Goal: Obtain resource: Obtain resource

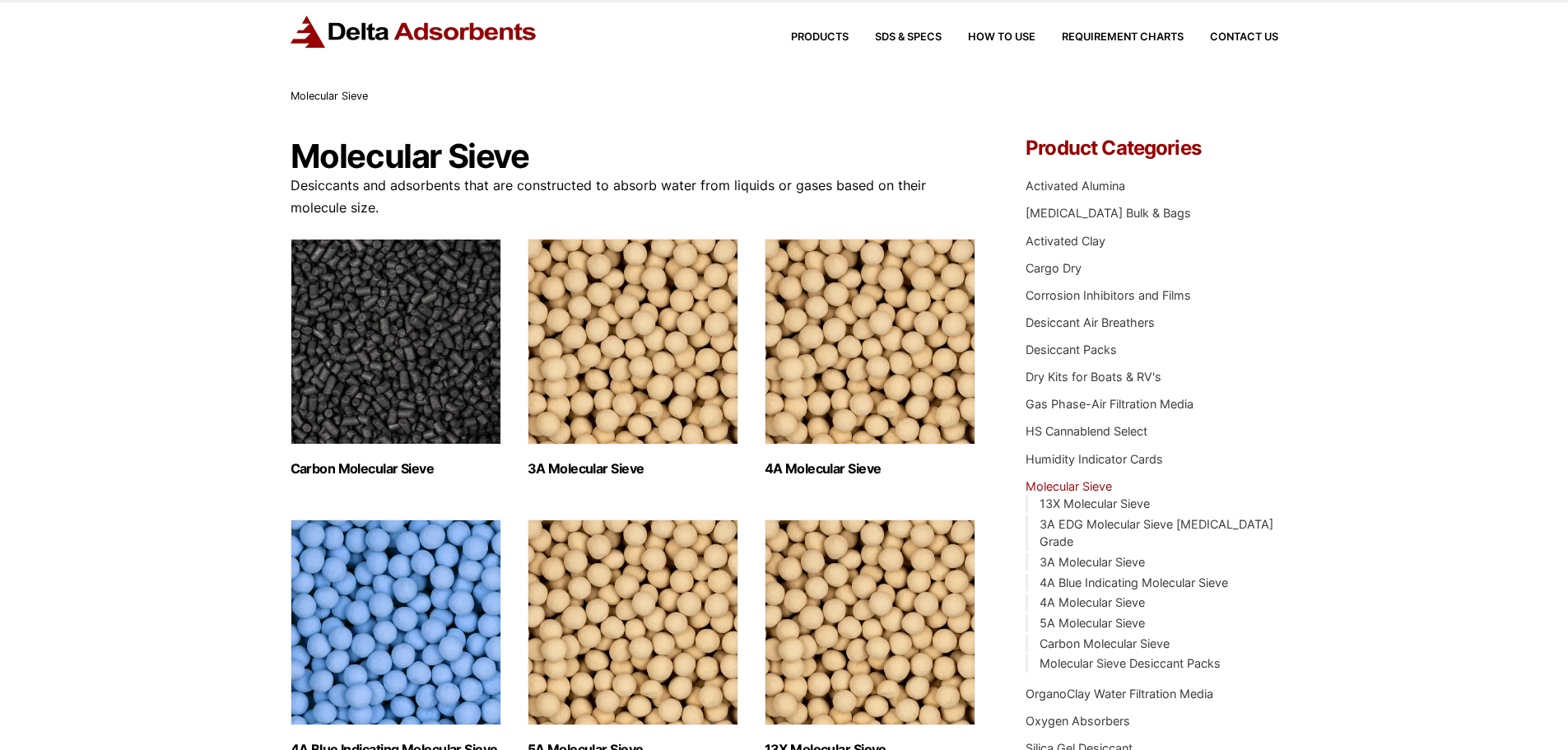
scroll to position [82, 0]
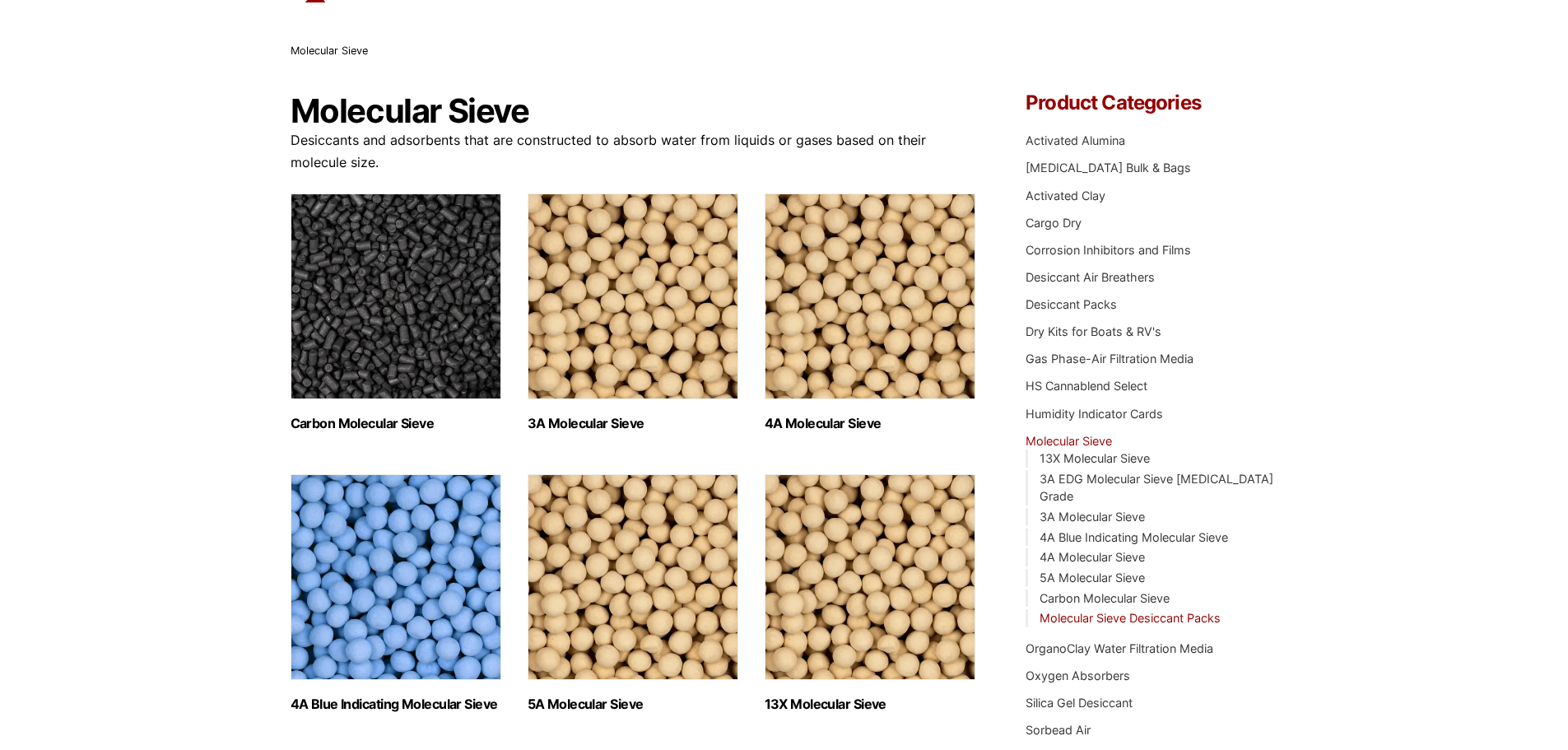
click at [1120, 611] on link "Molecular Sieve Desiccant Packs" at bounding box center [1130, 618] width 181 height 14
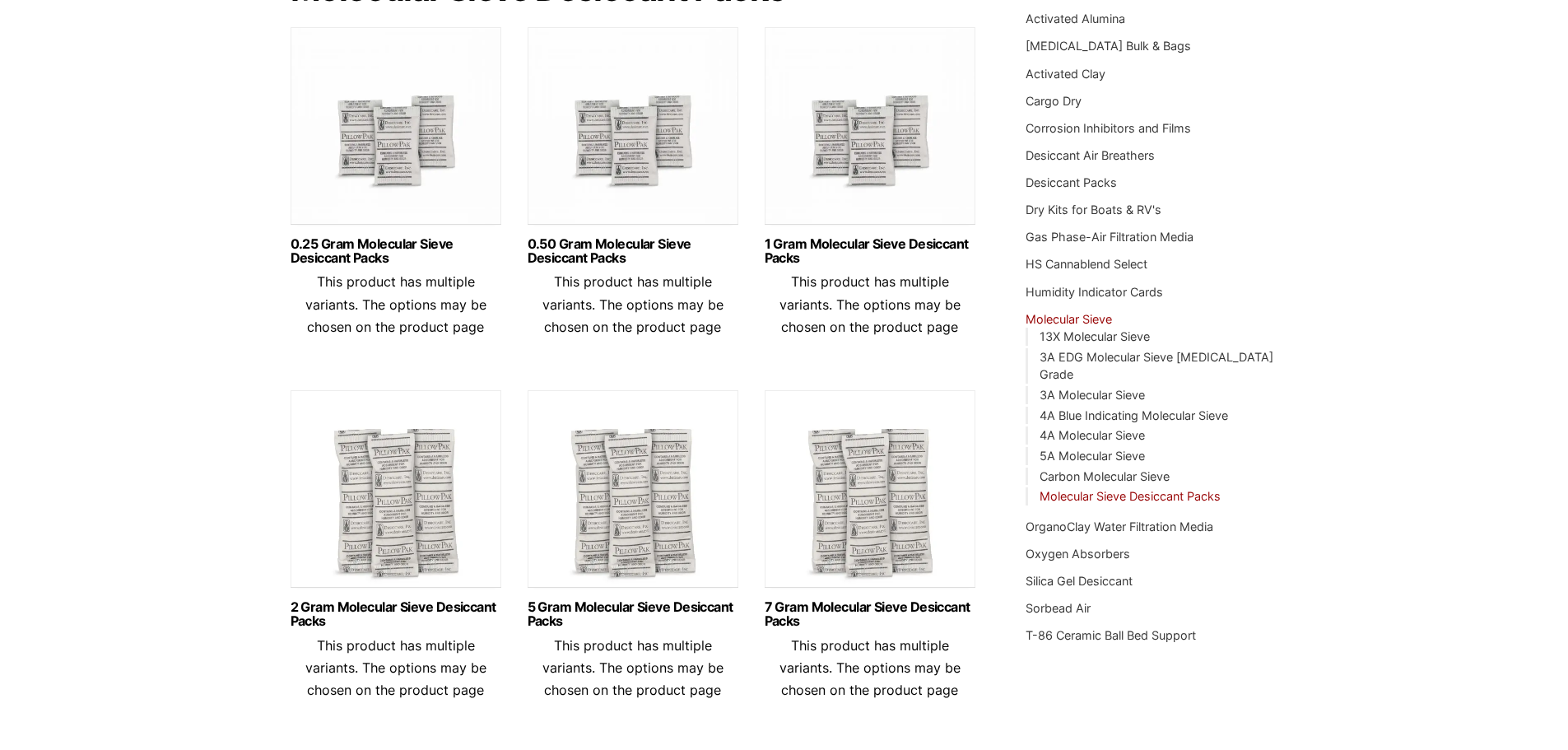
scroll to position [329, 0]
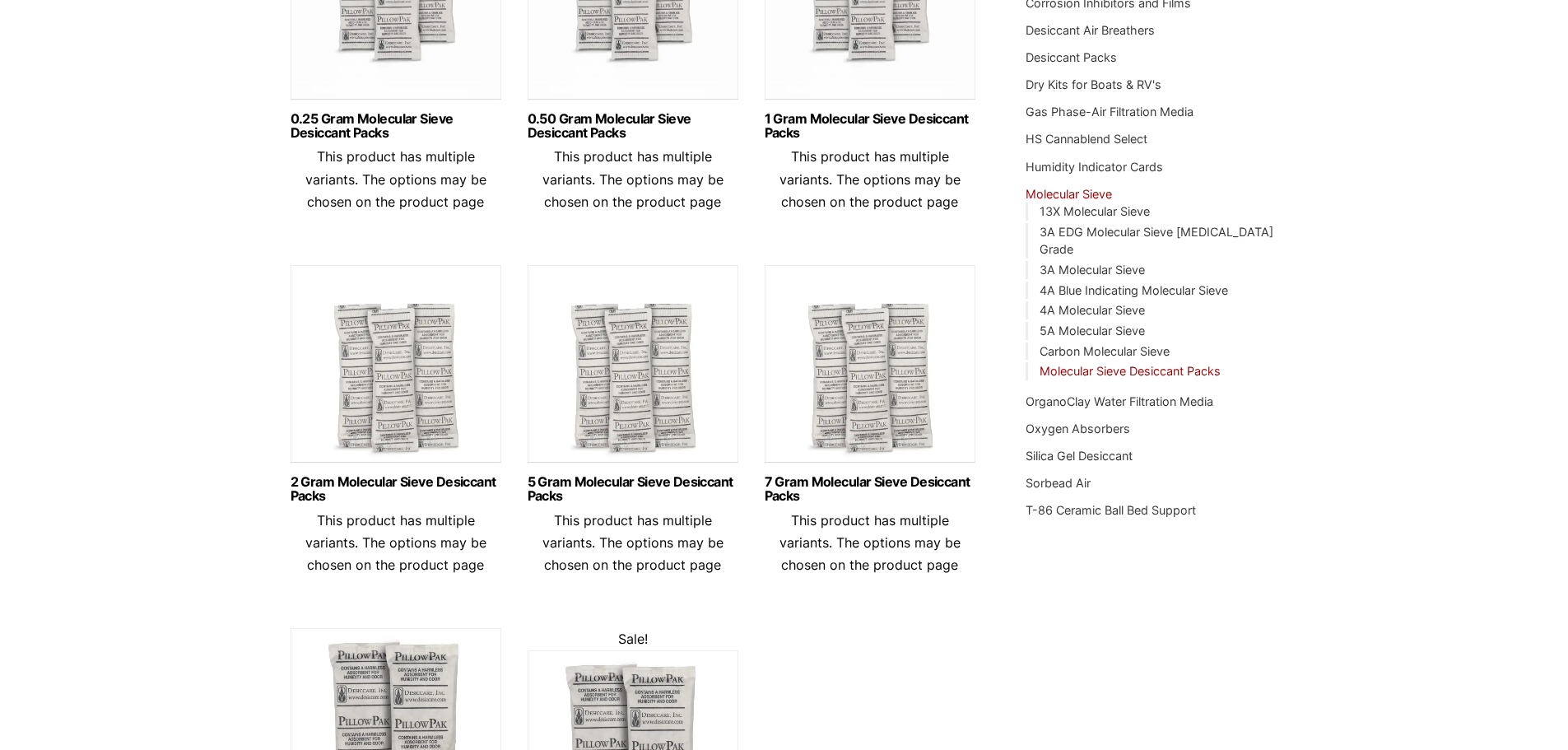
click at [353, 462] on link at bounding box center [395, 368] width 211 height 206
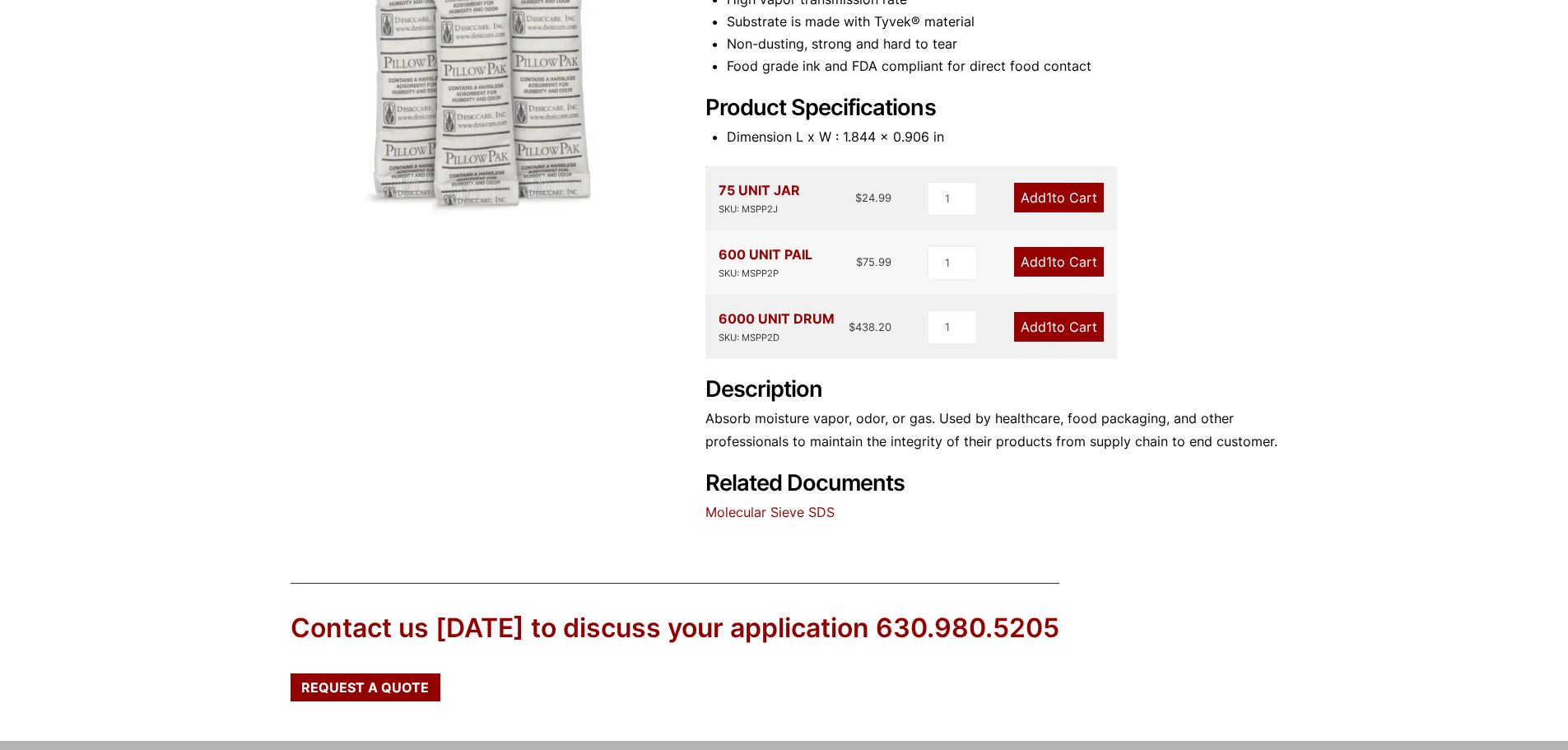
scroll to position [412, 0]
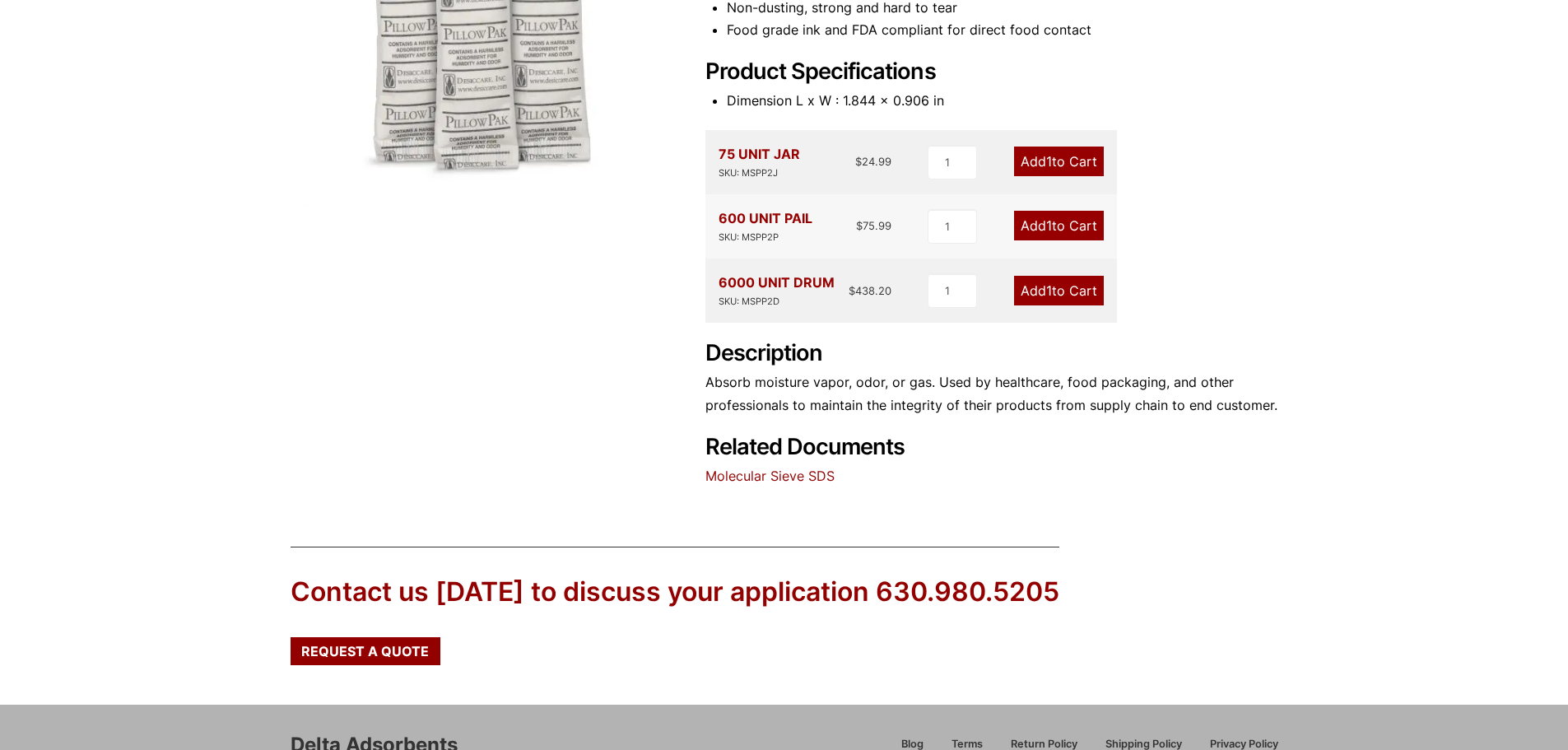
click at [743, 481] on link "Molecular Sieve SDS" at bounding box center [770, 475] width 129 height 17
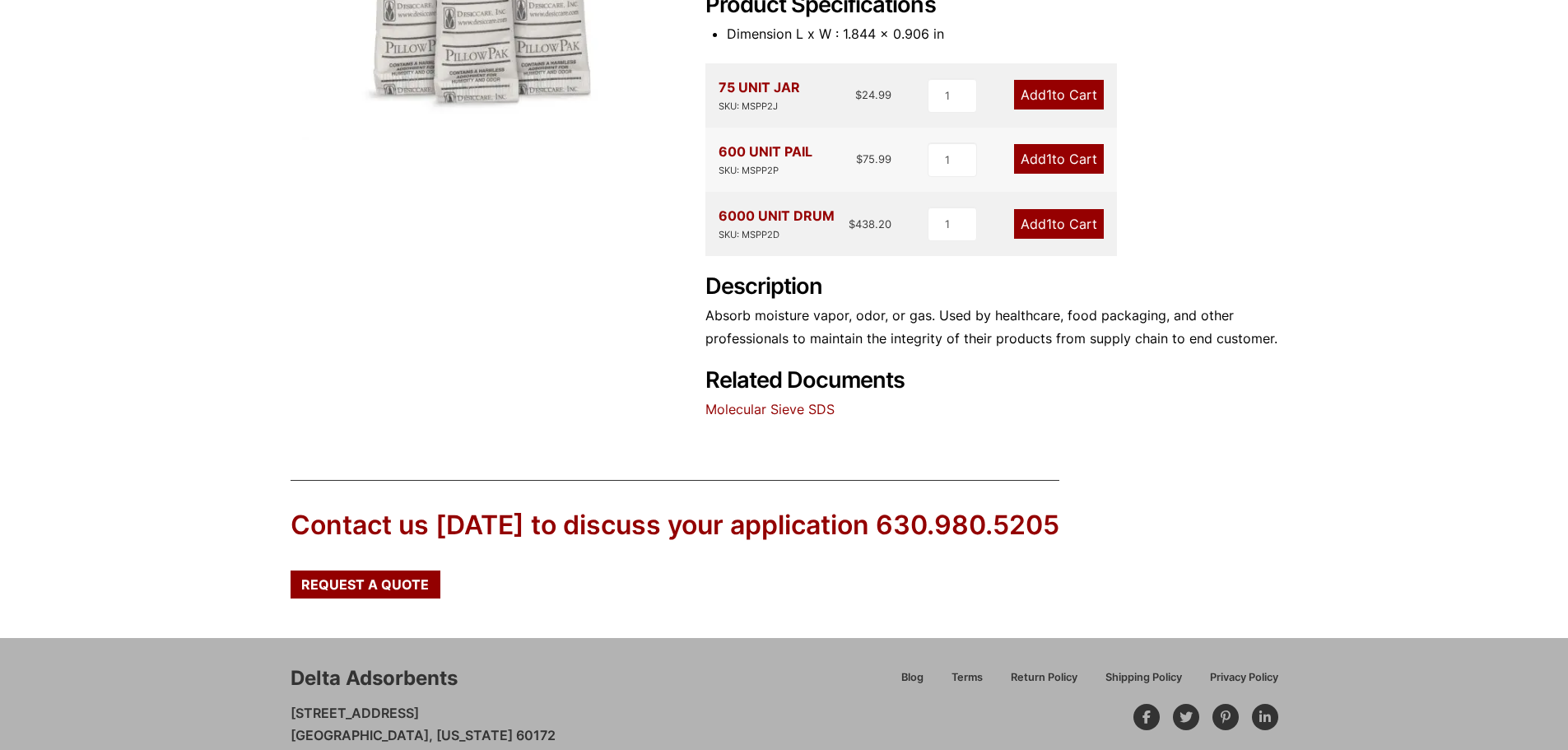
scroll to position [381, 0]
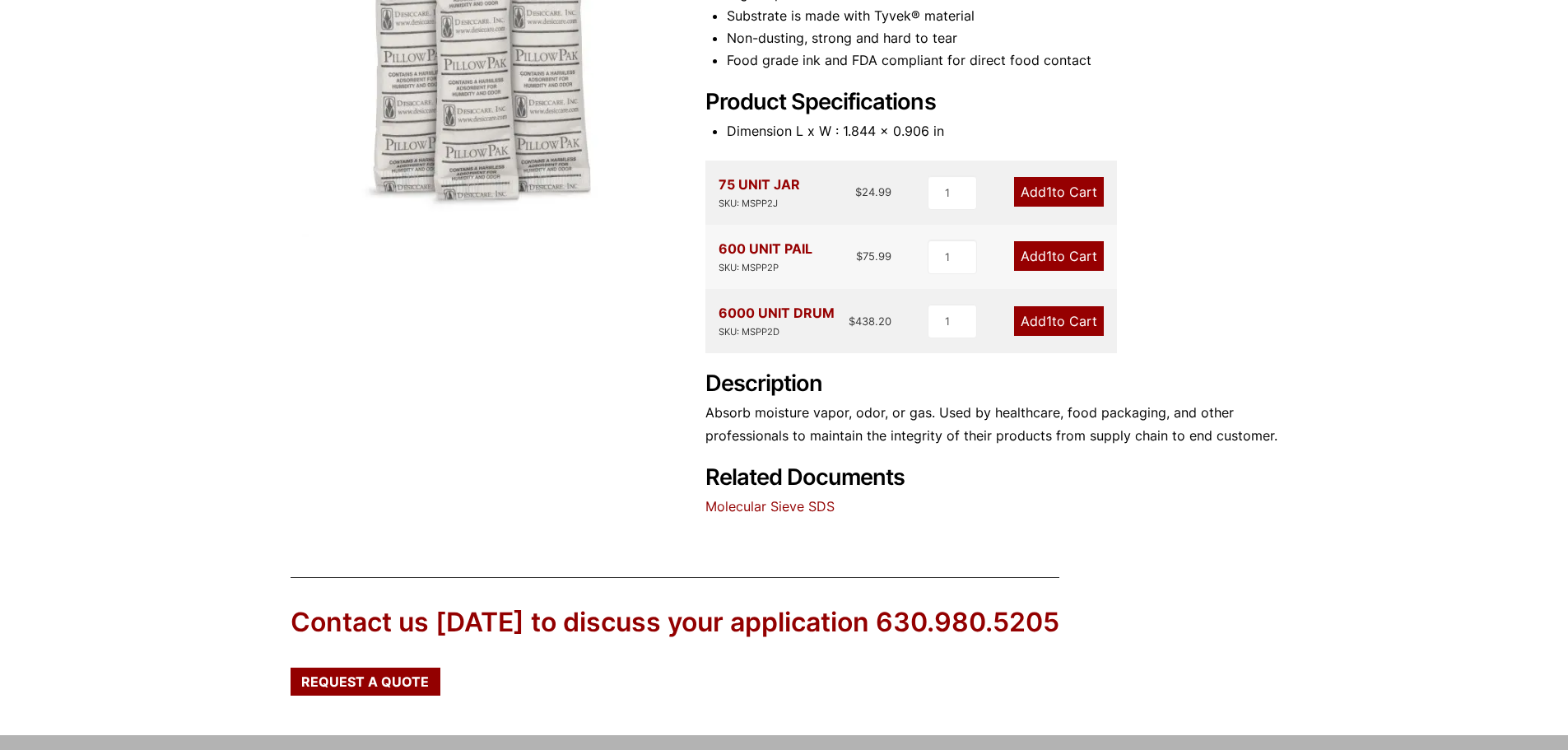
click at [789, 504] on link "Molecular Sieve SDS" at bounding box center [770, 506] width 129 height 17
